Goal: Navigation & Orientation: Find specific page/section

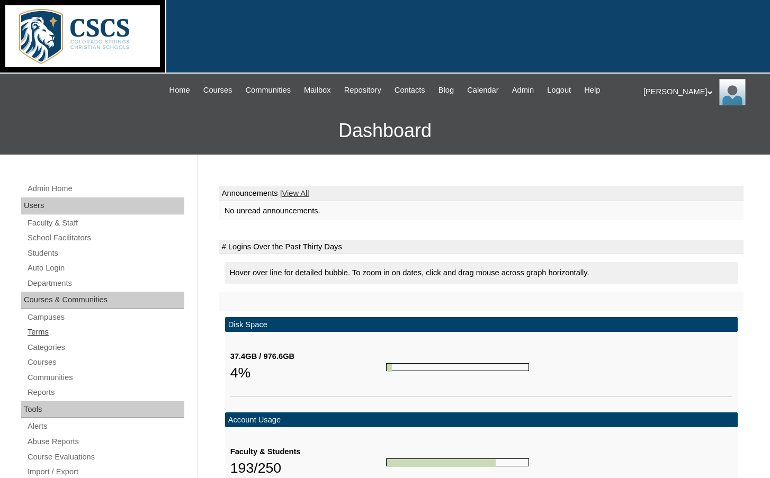
click at [36, 335] on link "Terms" at bounding box center [105, 332] width 158 height 13
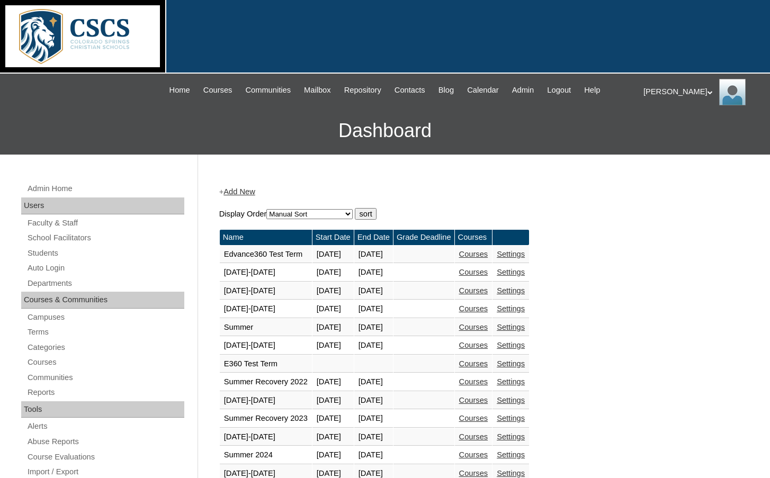
scroll to position [212, 0]
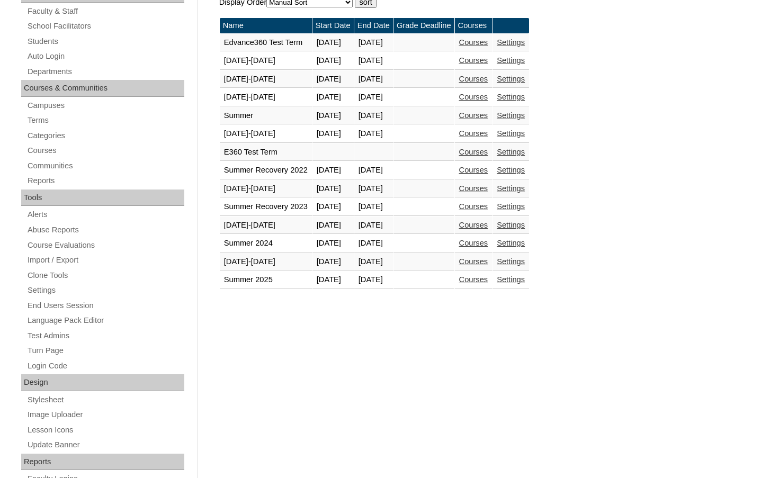
click at [488, 261] on link "Courses" at bounding box center [473, 261] width 29 height 8
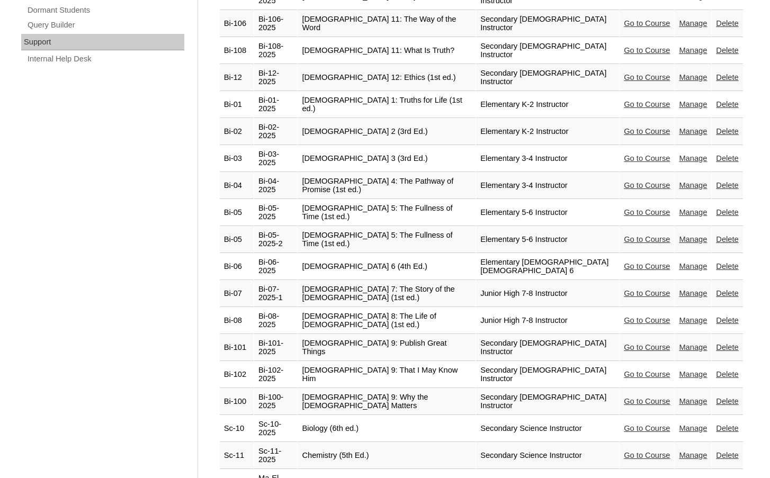
scroll to position [794, 0]
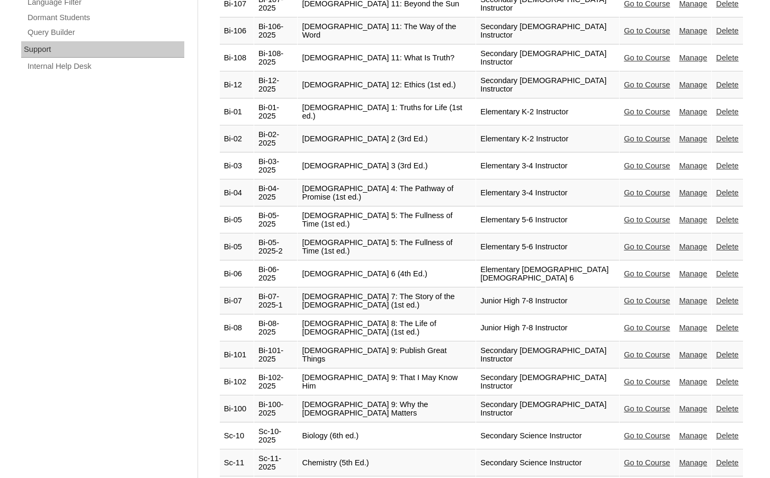
click at [640, 107] on link "Go to Course" at bounding box center [647, 111] width 46 height 8
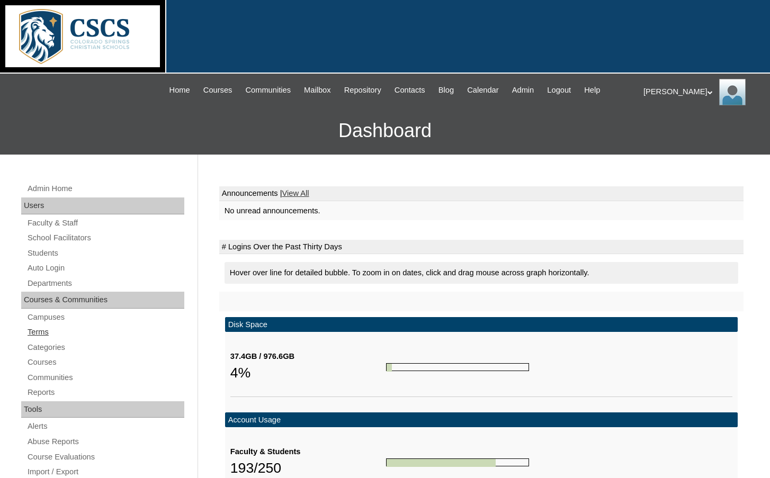
click at [53, 328] on link "Terms" at bounding box center [105, 332] width 158 height 13
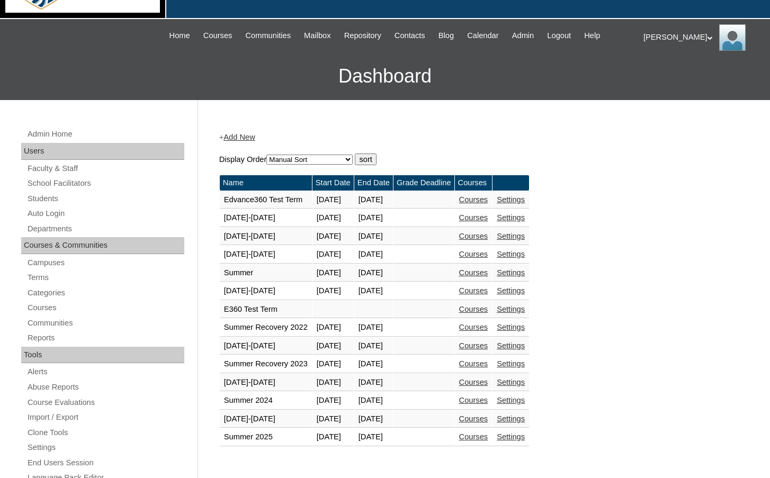
scroll to position [265, 0]
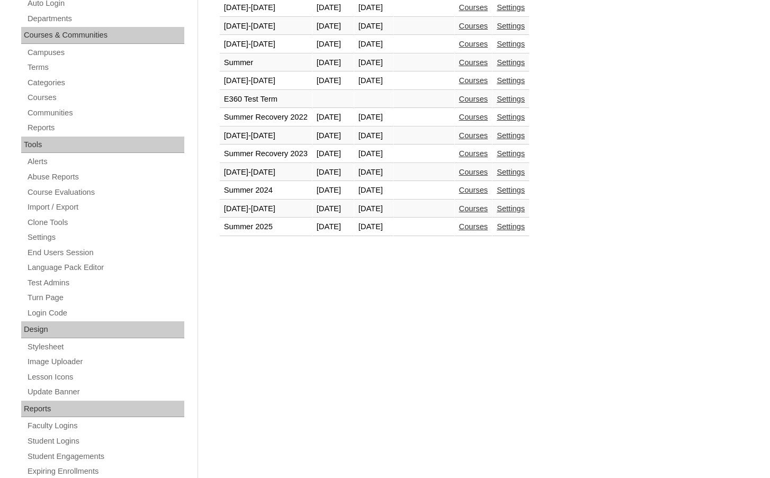
click at [488, 209] on link "Courses" at bounding box center [473, 208] width 29 height 8
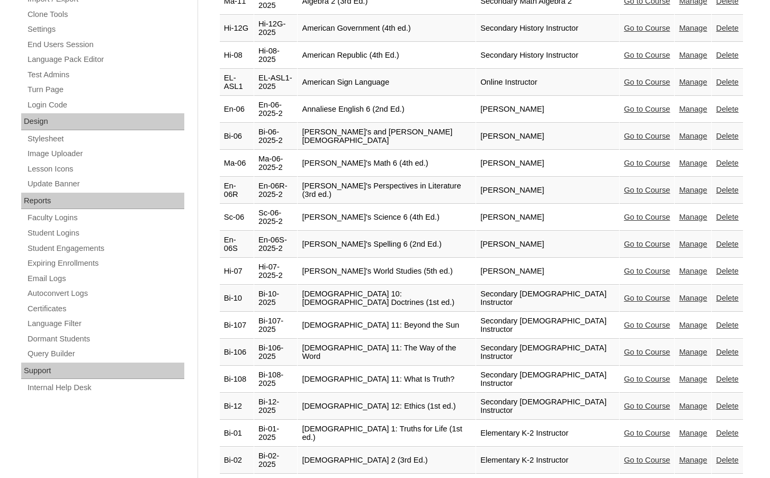
scroll to position [582, 0]
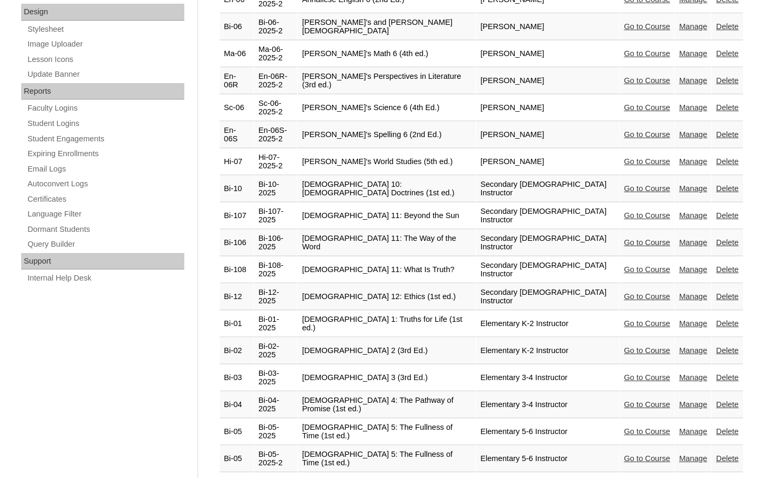
click at [624, 184] on link "Go to Course" at bounding box center [647, 188] width 46 height 8
